Goal: Transaction & Acquisition: Purchase product/service

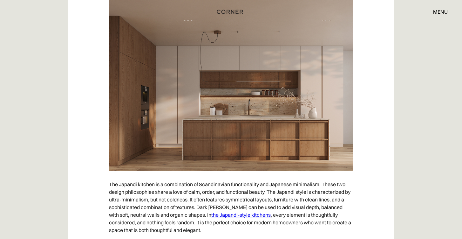
scroll to position [3574, 0]
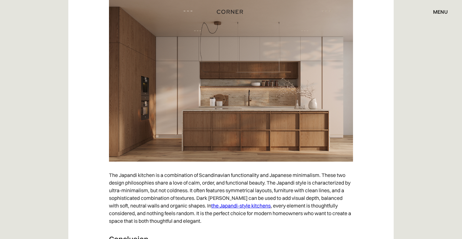
click at [238, 205] on link "the Japandi-style kitchens" at bounding box center [240, 205] width 59 height 6
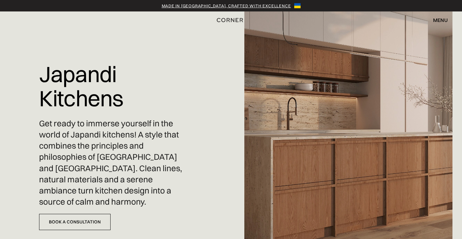
click at [443, 19] on div "menu" at bounding box center [440, 19] width 15 height 5
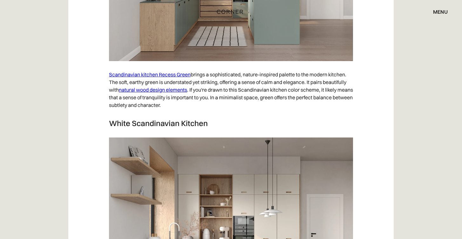
scroll to position [2886, 0]
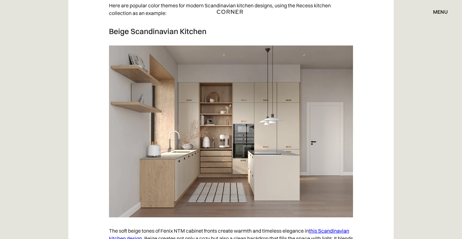
scroll to position [2226, 0]
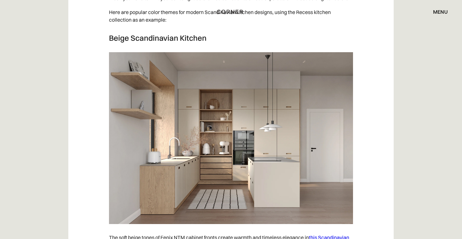
click at [439, 11] on div "menu" at bounding box center [440, 11] width 15 height 5
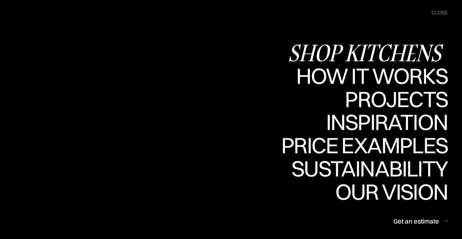
click at [424, 48] on div "Shop Kitchens" at bounding box center [368, 52] width 160 height 22
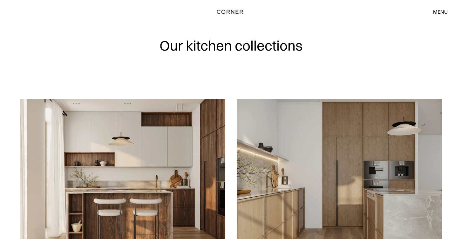
click at [380, 38] on div "Our kitchen collections" at bounding box center [231, 49] width 407 height 99
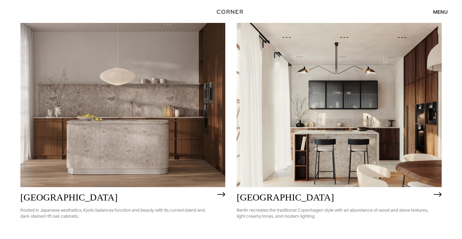
scroll to position [327, 0]
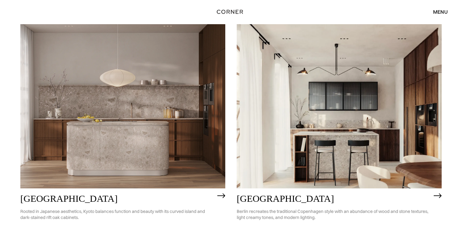
click at [203, 128] on img at bounding box center [122, 106] width 205 height 164
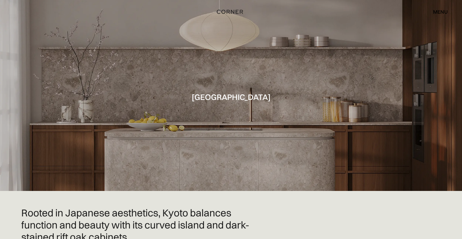
click at [351, 152] on div at bounding box center [231, 95] width 462 height 191
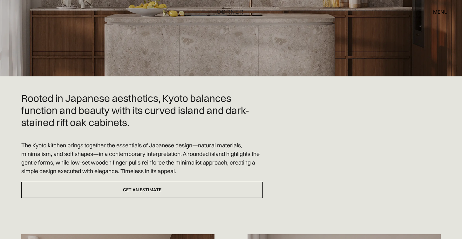
scroll to position [89, 0]
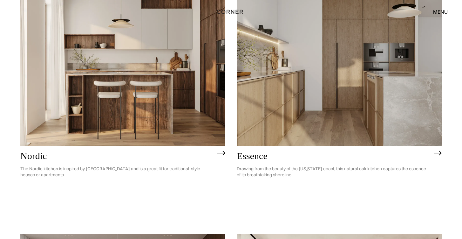
scroll to position [110, 0]
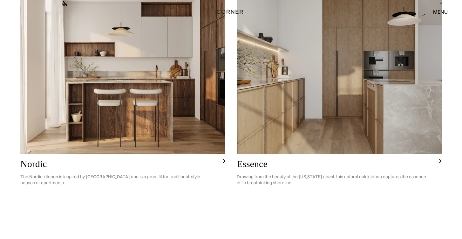
click at [197, 99] on img at bounding box center [122, 72] width 205 height 164
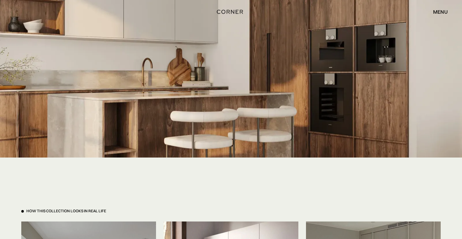
scroll to position [1284, 0]
